Goal: Transaction & Acquisition: Purchase product/service

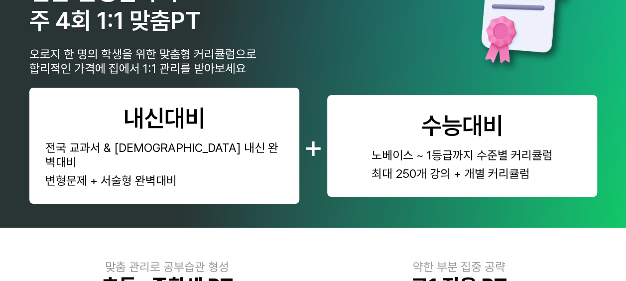
click at [194, 140] on div "전국 교과서 & [DEMOGRAPHIC_DATA] 내신 완벽대비" at bounding box center [164, 154] width 238 height 29
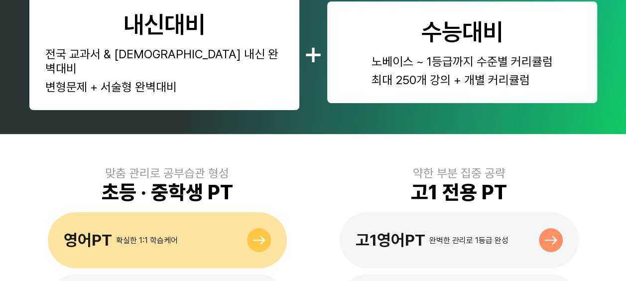
scroll to position [548, 0]
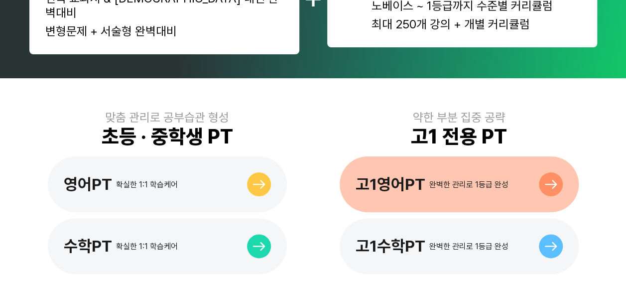
click at [398, 175] on div "고1영어PT" at bounding box center [391, 184] width 70 height 19
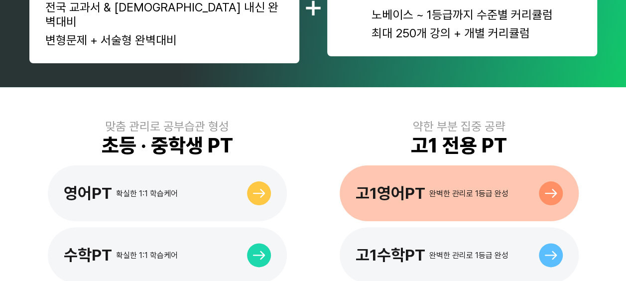
scroll to position [548, 0]
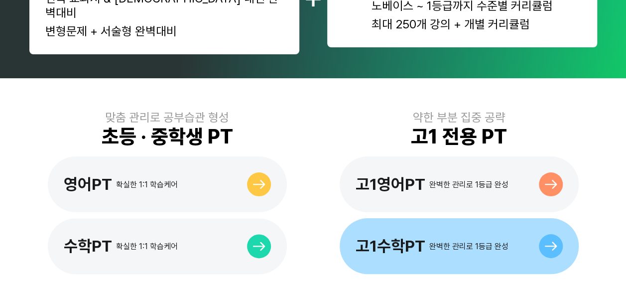
click at [413, 237] on div "고1수학PT" at bounding box center [391, 246] width 70 height 19
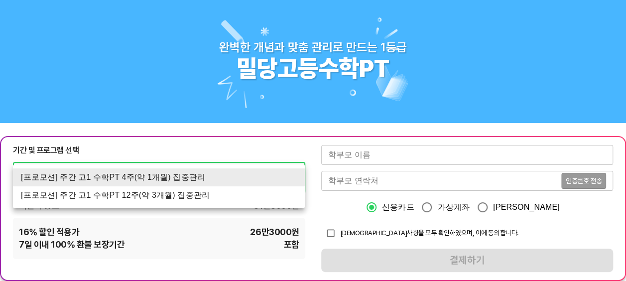
drag, startPoint x: 190, startPoint y: 179, endPoint x: 544, endPoint y: 47, distance: 377.8
click at [192, 179] on li "[프로모션] 주간 고1 수학PT 4주(약 1개월) 집중관리" at bounding box center [159, 177] width 292 height 18
